Goal: Task Accomplishment & Management: Manage account settings

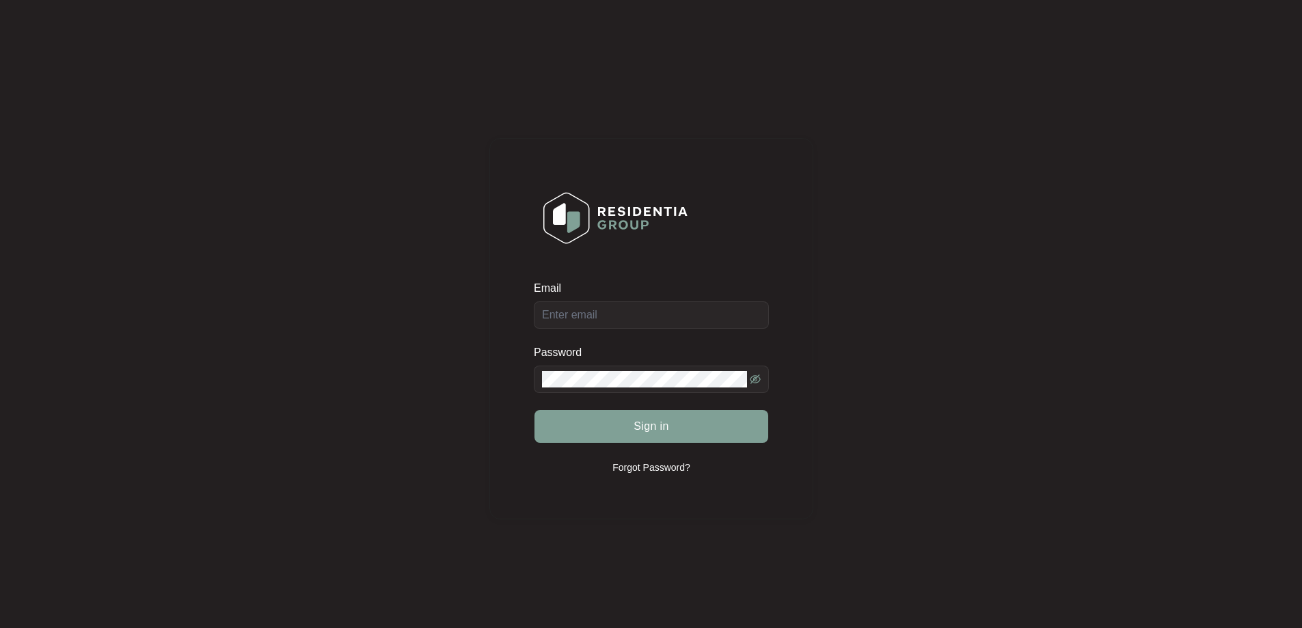
click at [649, 310] on div "Email" at bounding box center [651, 305] width 235 height 48
click at [638, 319] on input "Email" at bounding box center [651, 314] width 235 height 27
type input "[EMAIL_ADDRESS][DOMAIN_NAME]"
click at [610, 418] on button "Sign in" at bounding box center [652, 426] width 234 height 33
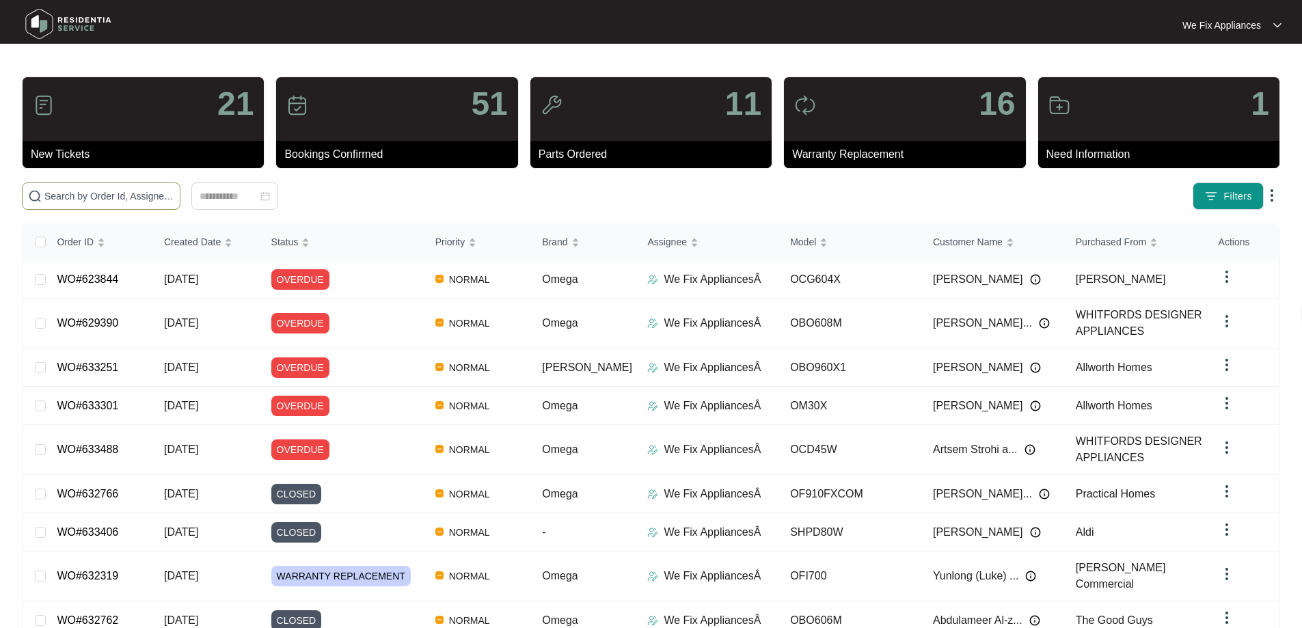
paste input "625950"
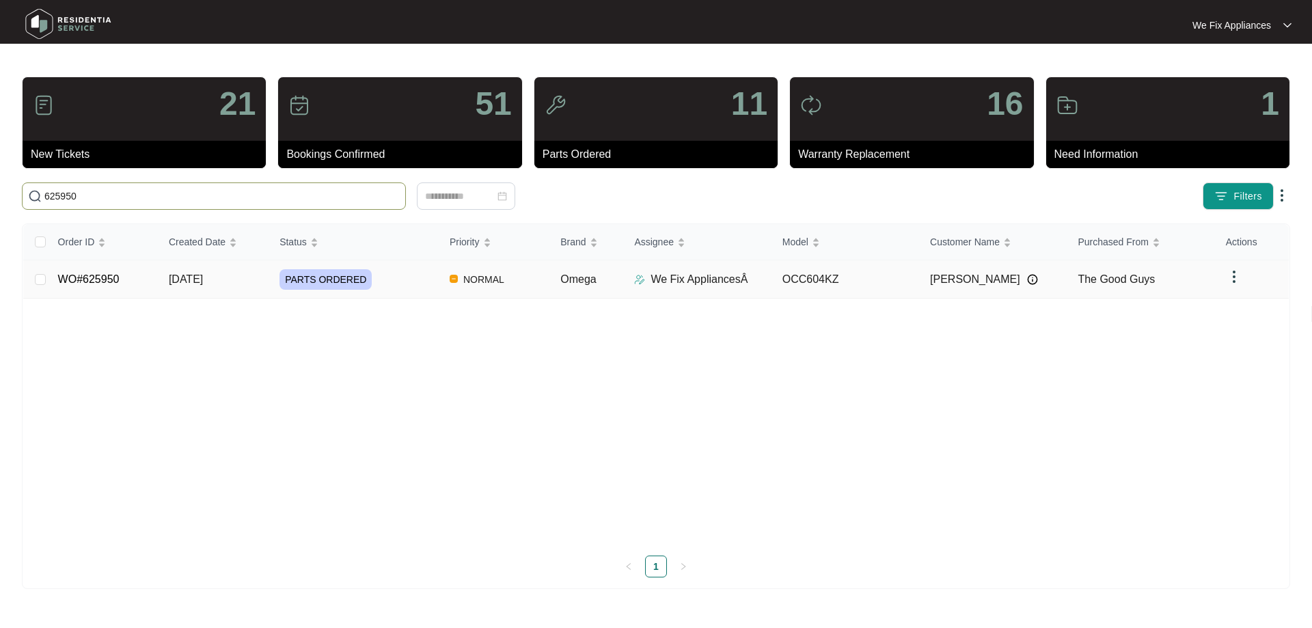
type input "625950"
click at [91, 279] on link "WO#625950" at bounding box center [89, 279] width 62 height 12
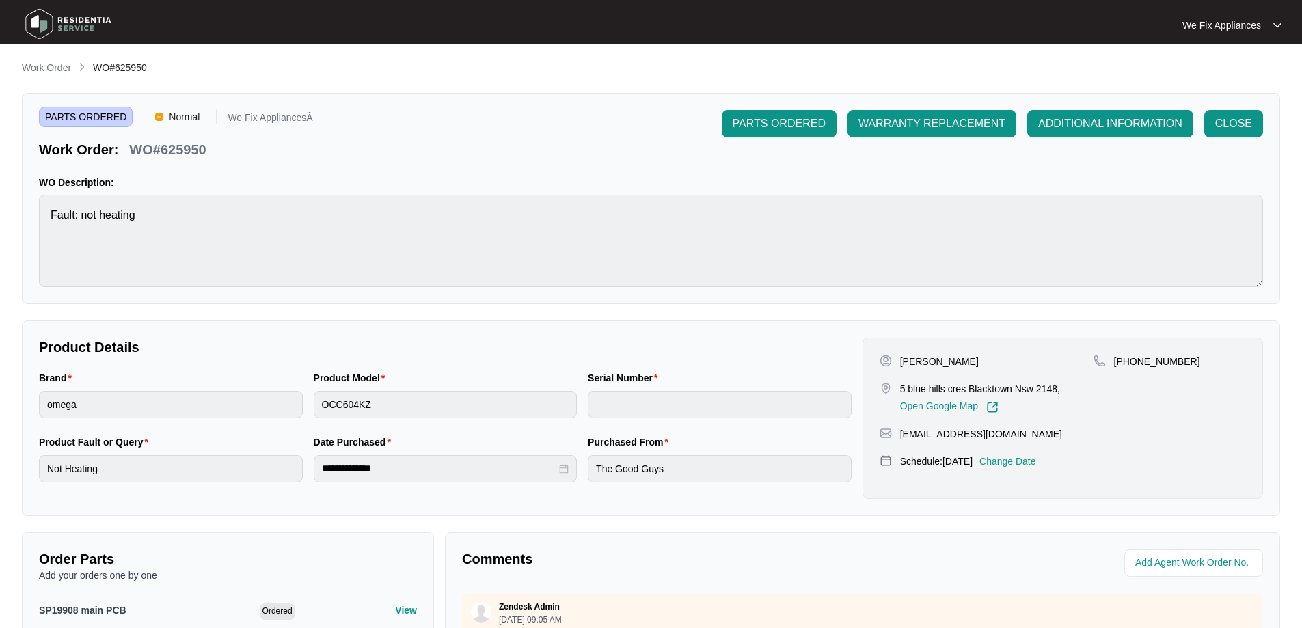
click at [1029, 461] on p "Change Date" at bounding box center [1008, 462] width 57 height 14
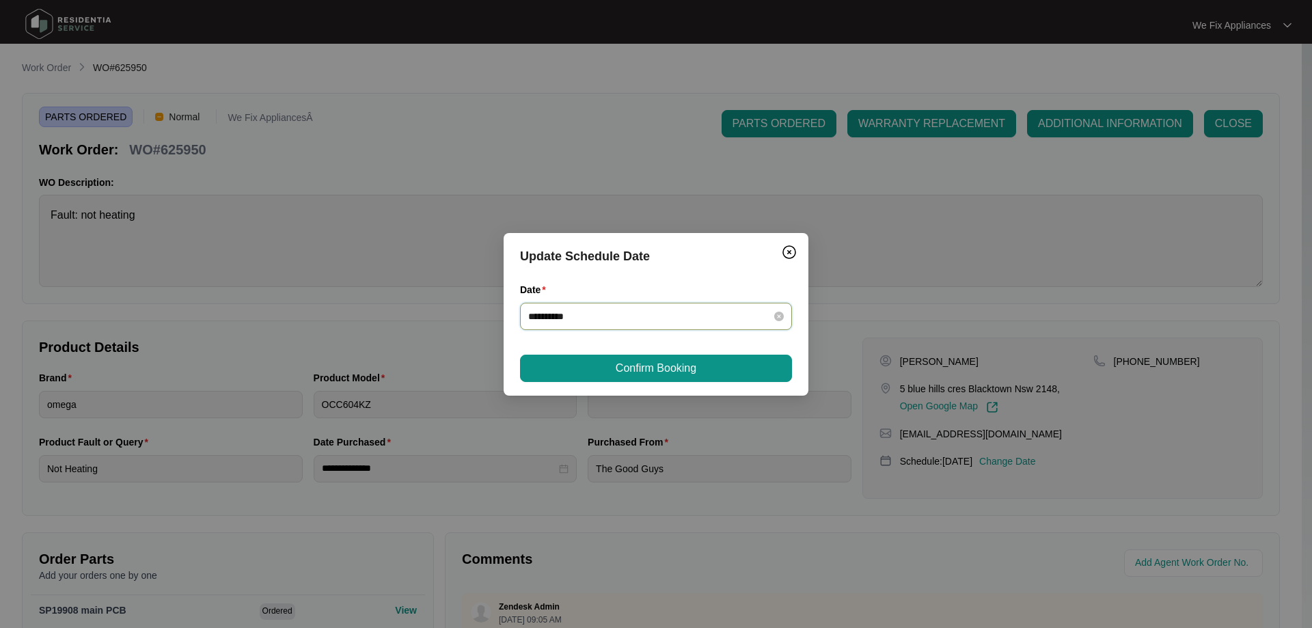
click at [606, 315] on input "**********" at bounding box center [647, 316] width 239 height 15
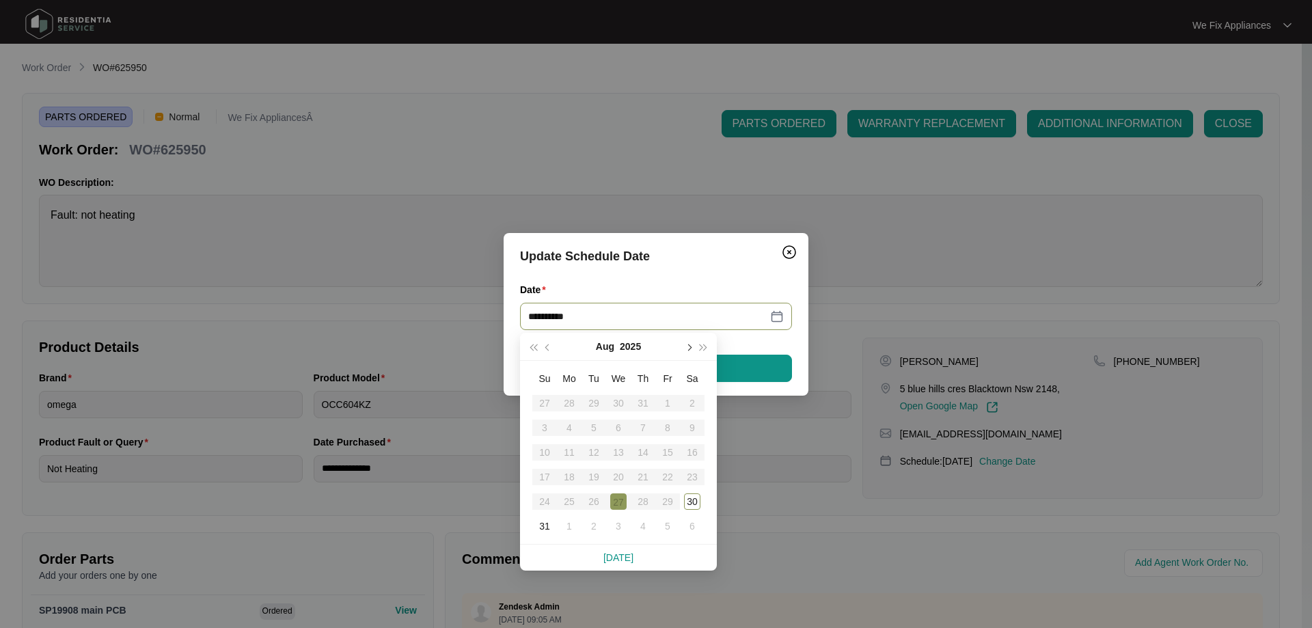
click at [692, 345] on button "button" at bounding box center [688, 346] width 15 height 27
type input "**********"
click at [617, 427] on div "10" at bounding box center [618, 428] width 16 height 16
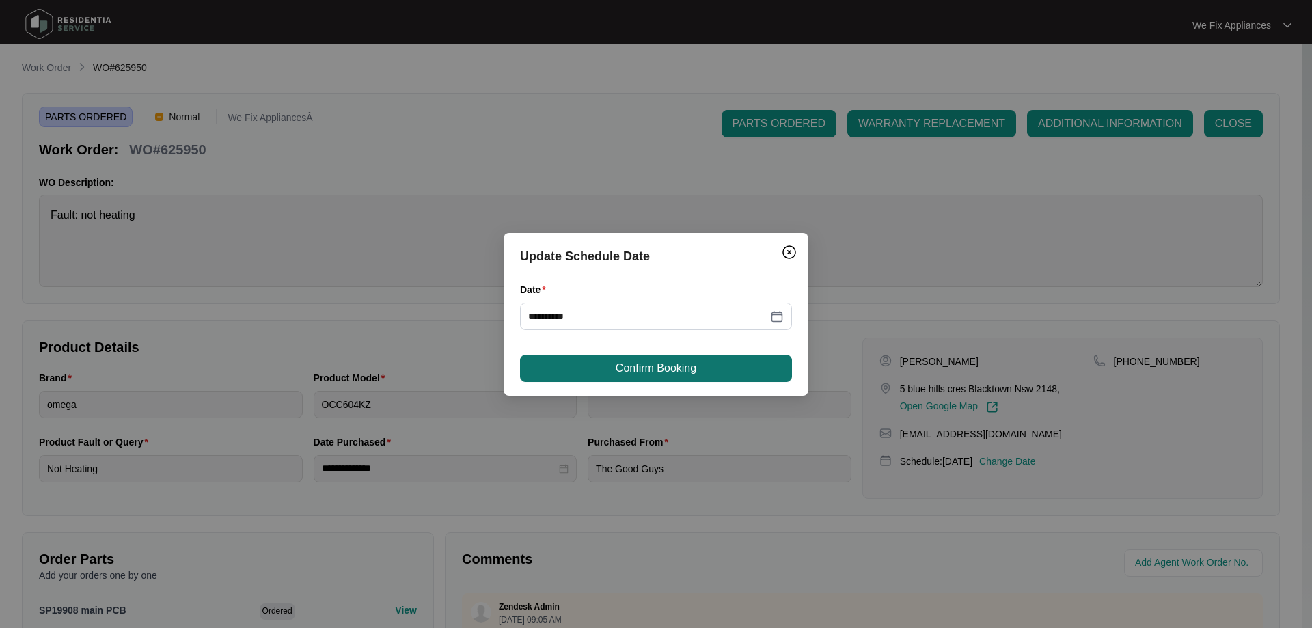
click at [640, 360] on span "Confirm Booking" at bounding box center [656, 368] width 81 height 16
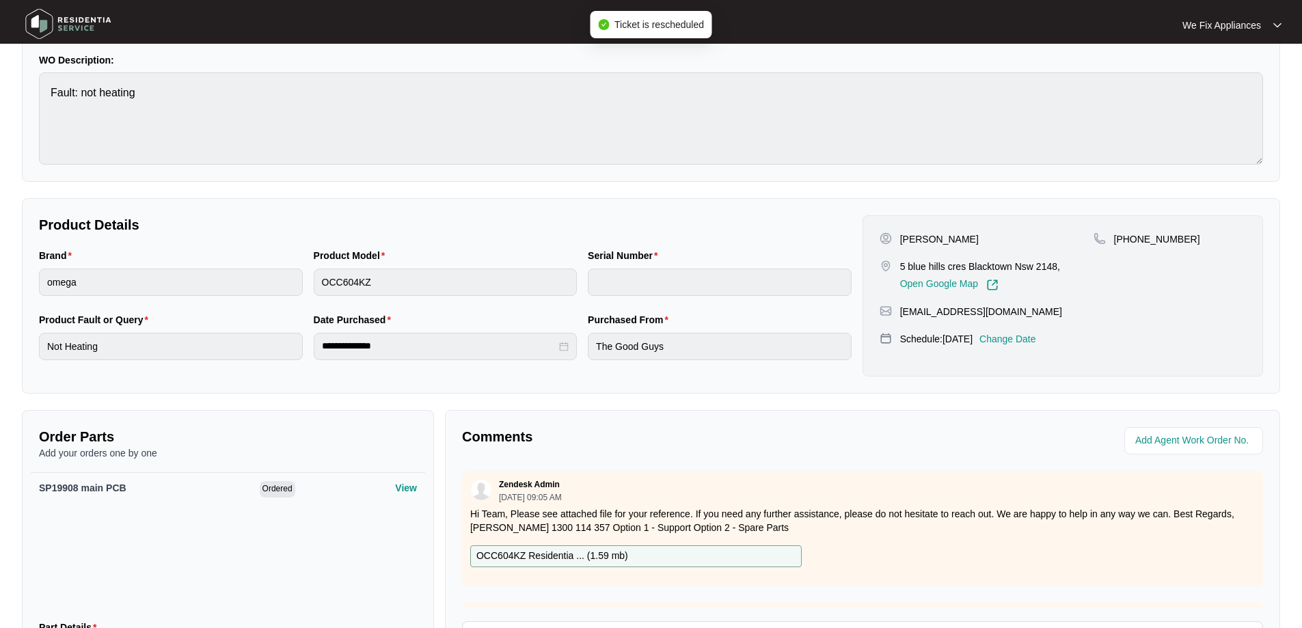
scroll to position [273, 0]
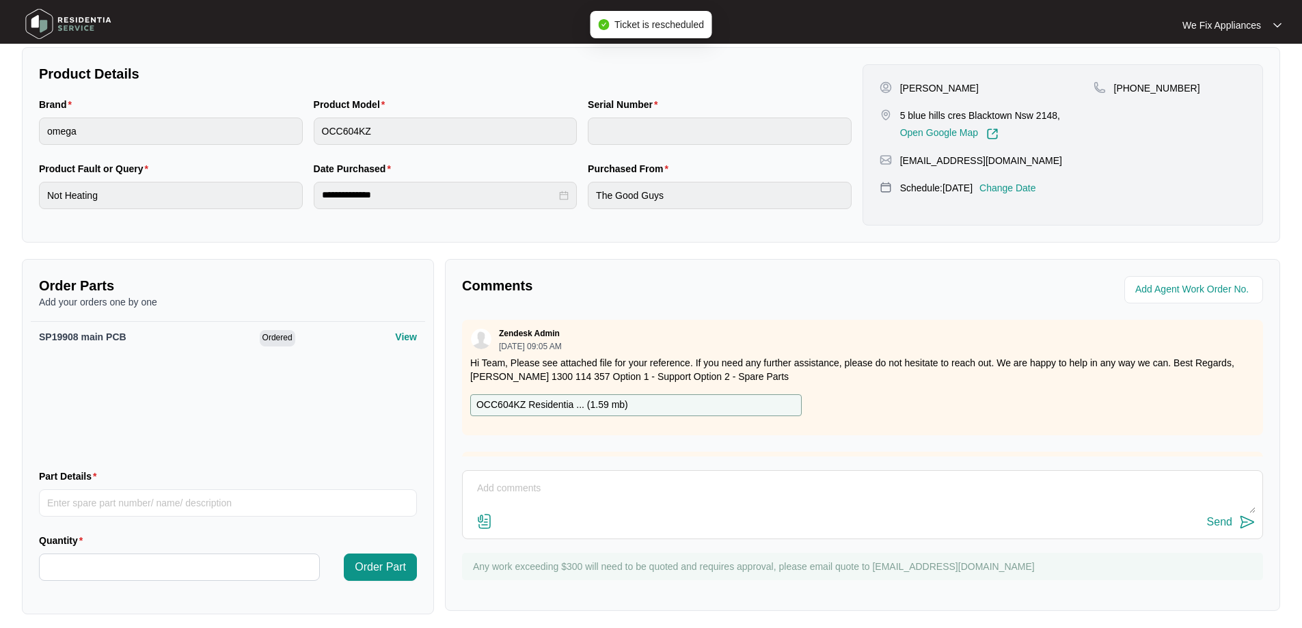
click at [496, 458] on div "Comments Zendesk Admin [DATE] 09:05 AM Hi Team, Please see attached file for yo…" at bounding box center [862, 435] width 835 height 352
click at [499, 485] on textarea at bounding box center [863, 496] width 786 height 36
type textarea "Hi team, just fyi- tenant requested the 10/9 thank you."
click at [1218, 519] on div "Send" at bounding box center [1219, 522] width 25 height 12
click at [87, 23] on img at bounding box center [69, 23] width 96 height 41
